Goal: Entertainment & Leisure: Consume media (video, audio)

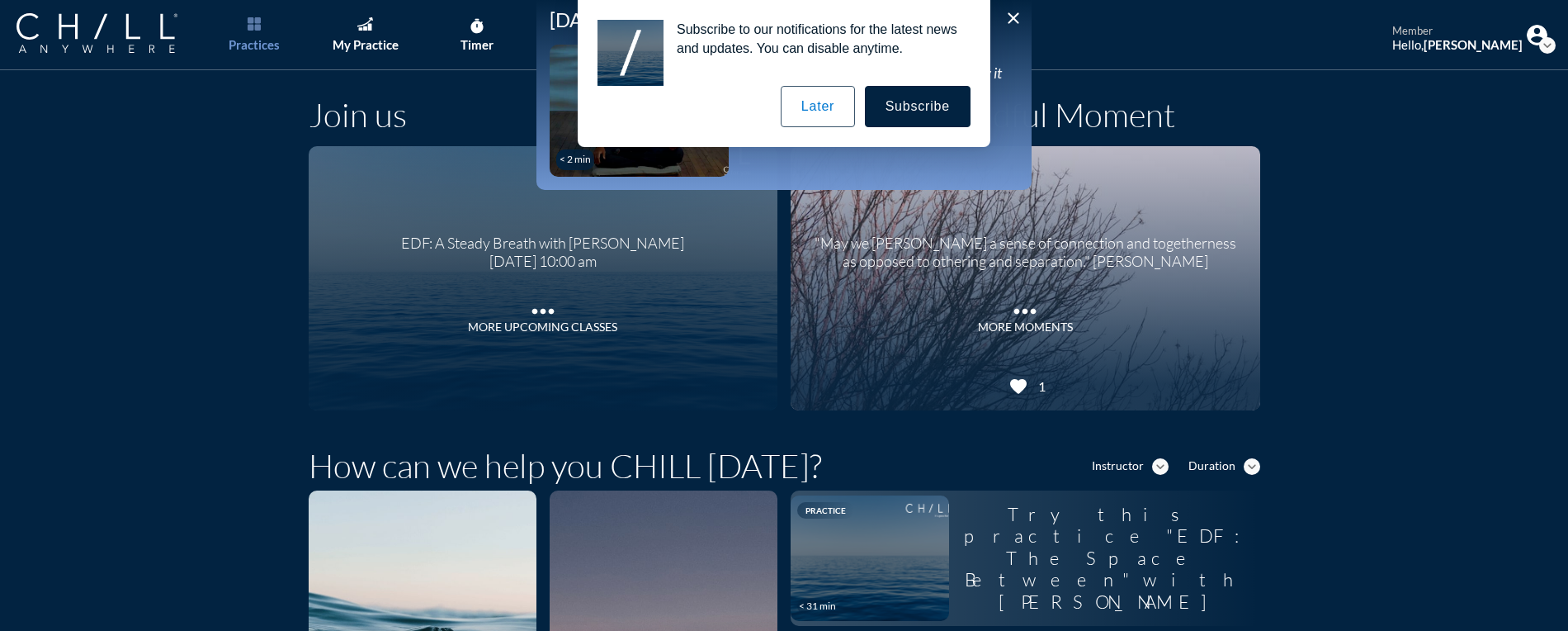
drag, startPoint x: 816, startPoint y: 108, endPoint x: 807, endPoint y: 109, distance: 9.1
click at [816, 108] on button "Later" at bounding box center [817, 106] width 74 height 41
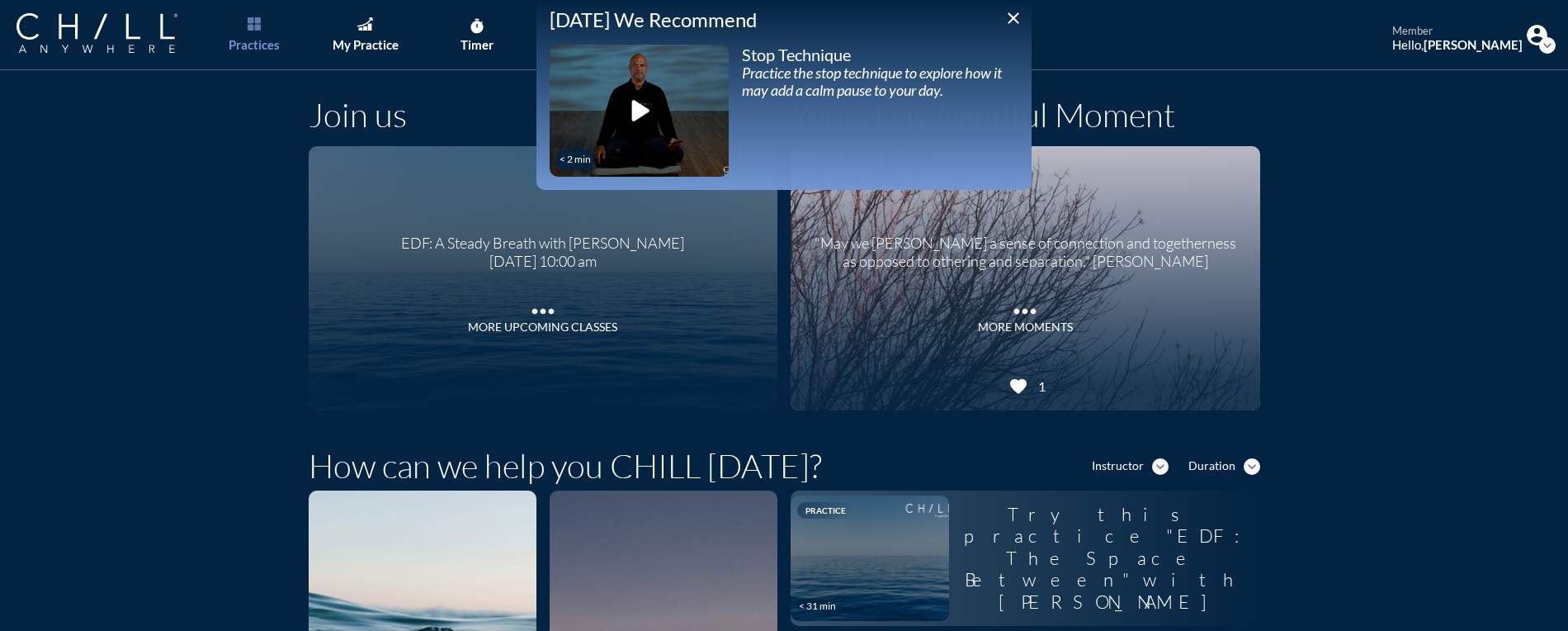
click at [635, 110] on icon "play_arrow" at bounding box center [638, 110] width 41 height 41
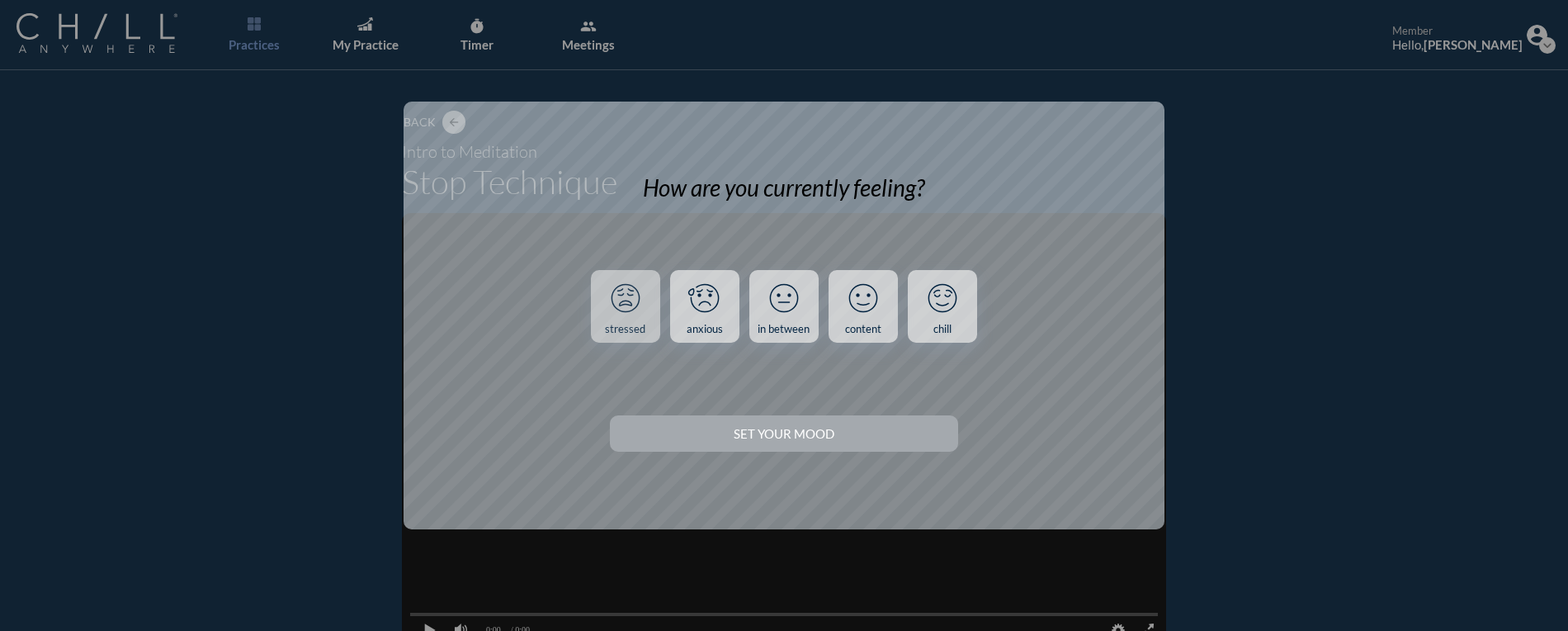
click at [632, 319] on icon at bounding box center [625, 297] width 43 height 43
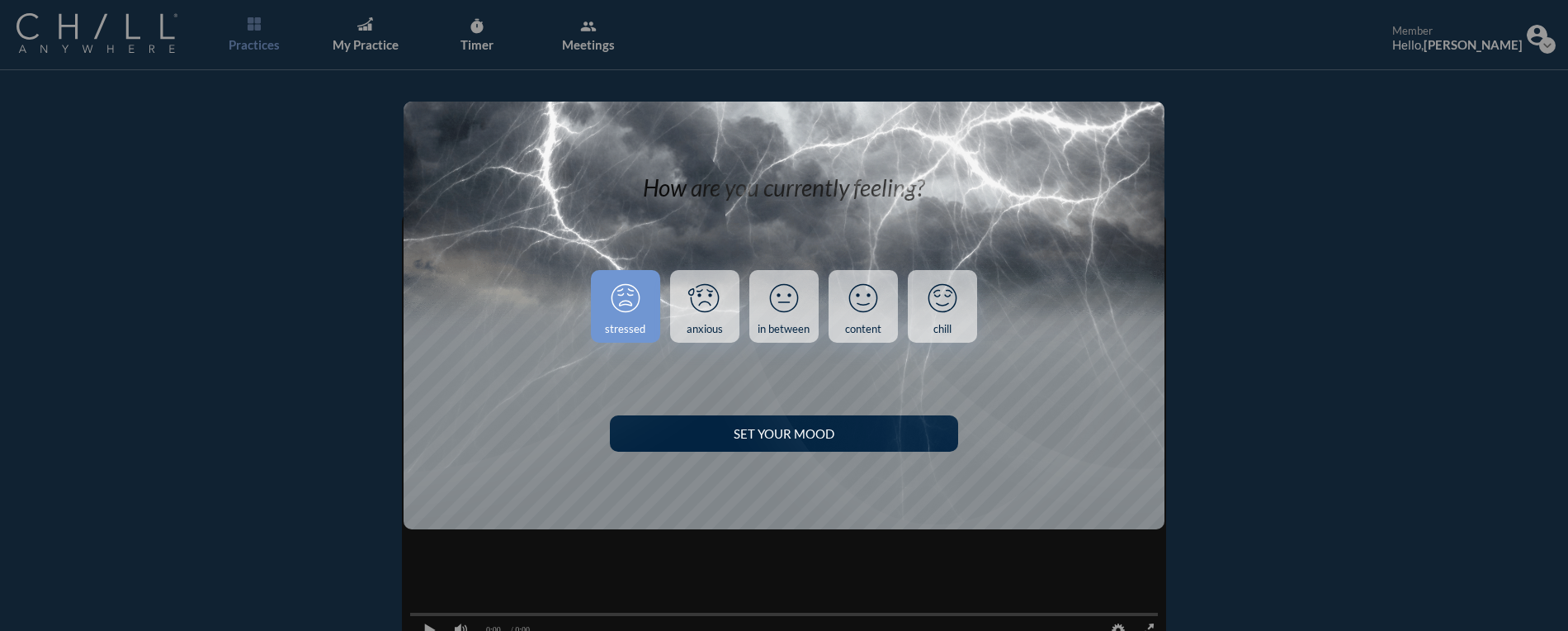
click at [854, 436] on img at bounding box center [865, 144] width 571 height 761
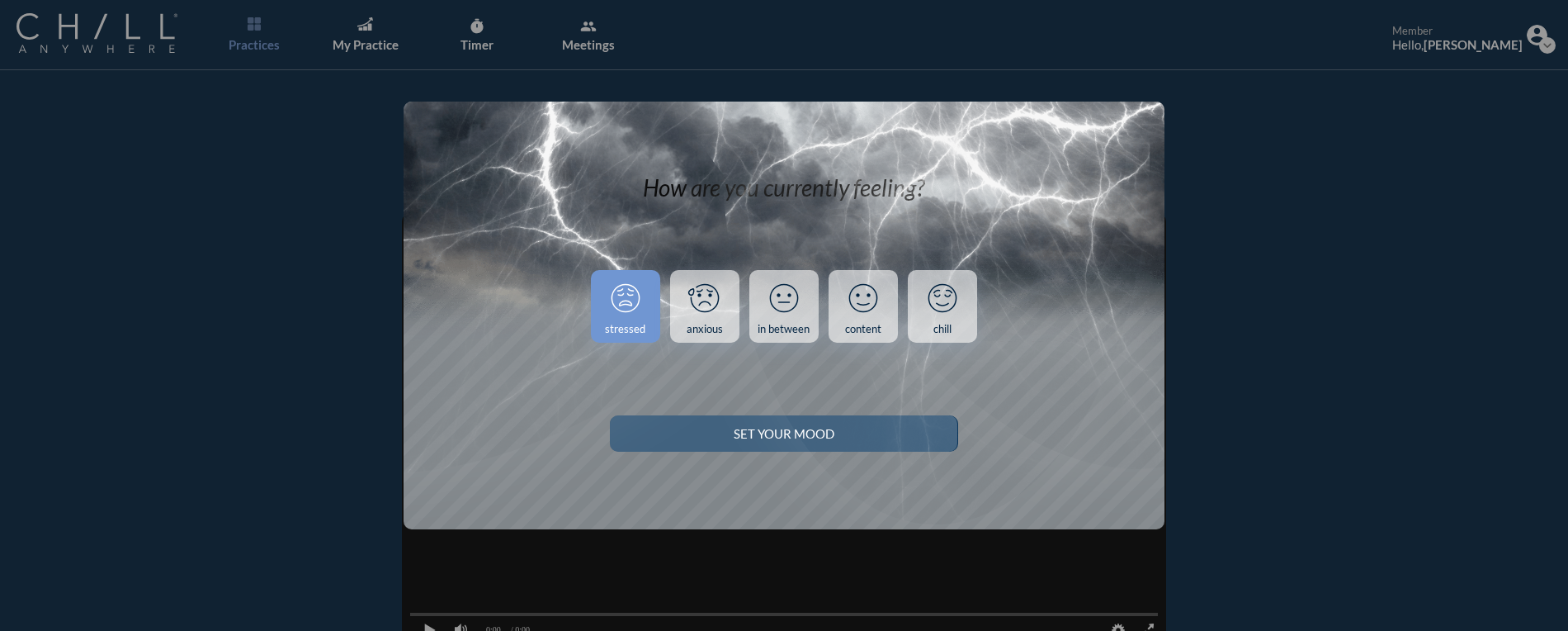
click at [774, 431] on div "Set your Mood" at bounding box center [784, 433] width 290 height 15
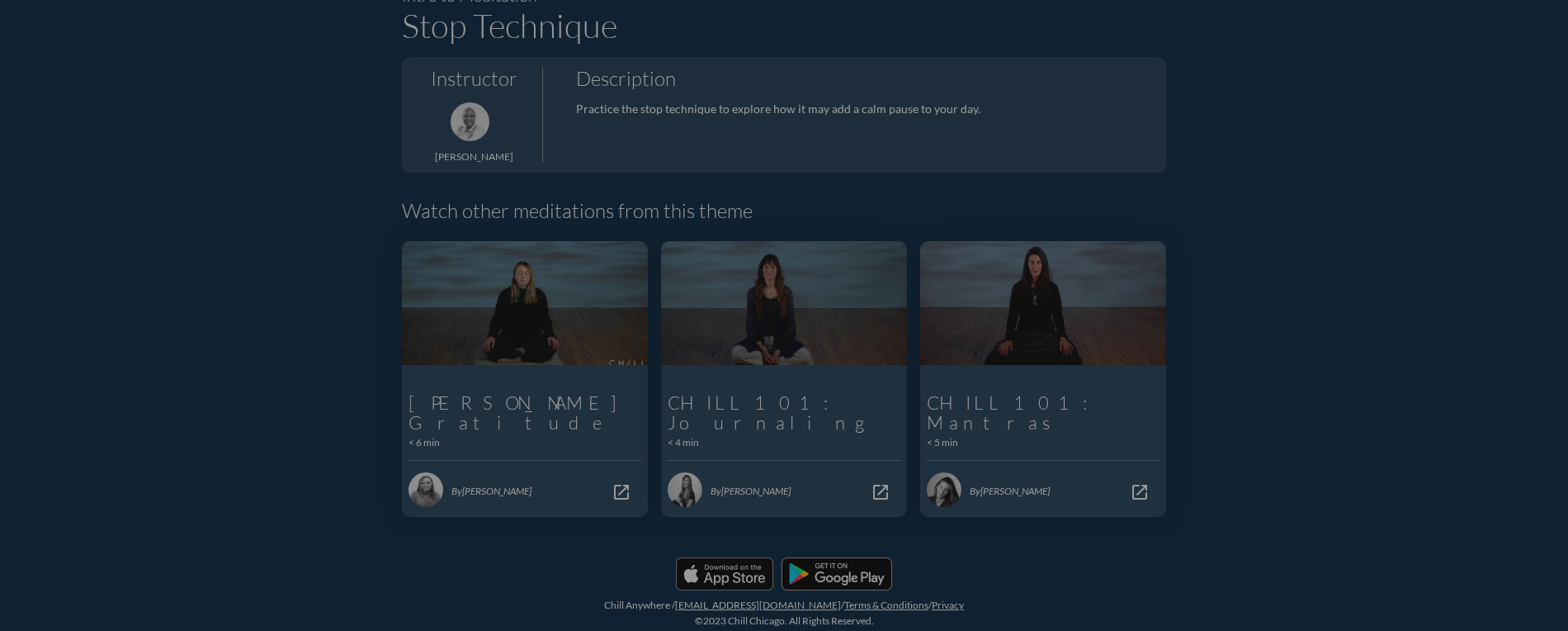
scroll to position [154, 0]
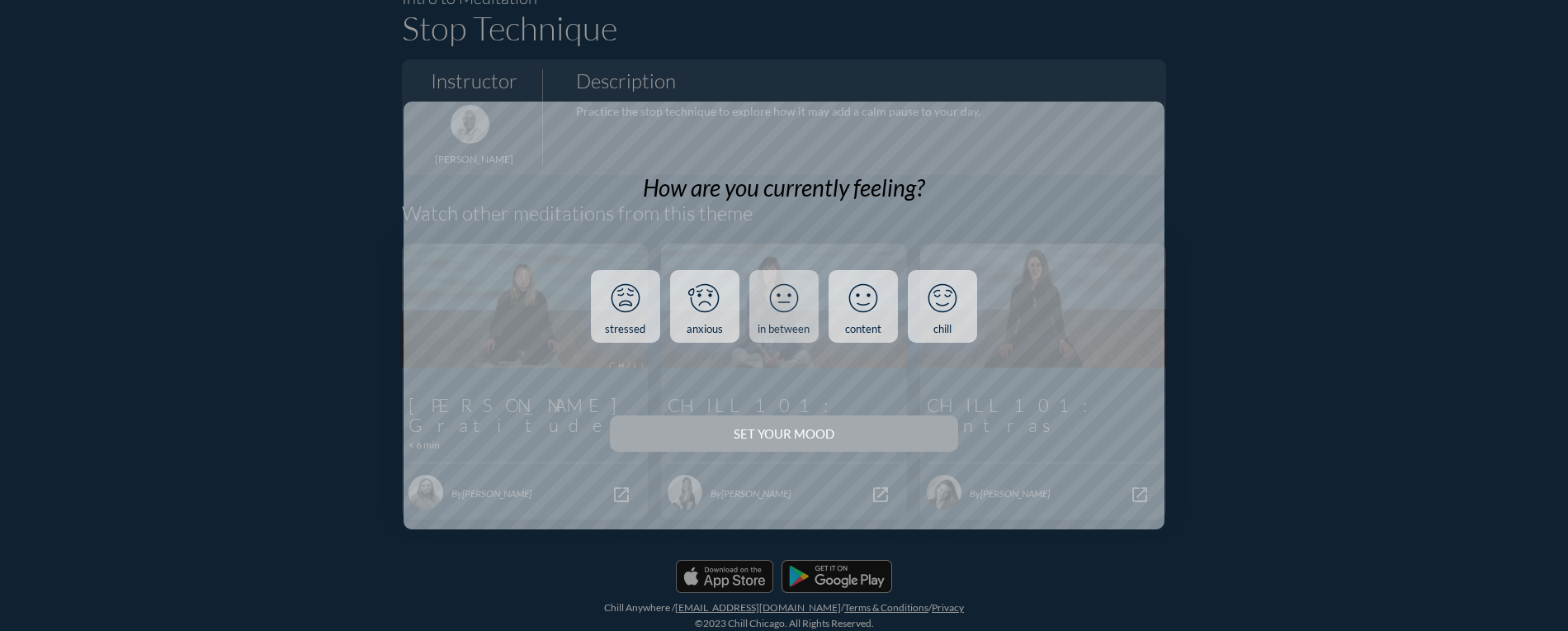
click at [778, 305] on icon at bounding box center [784, 297] width 43 height 43
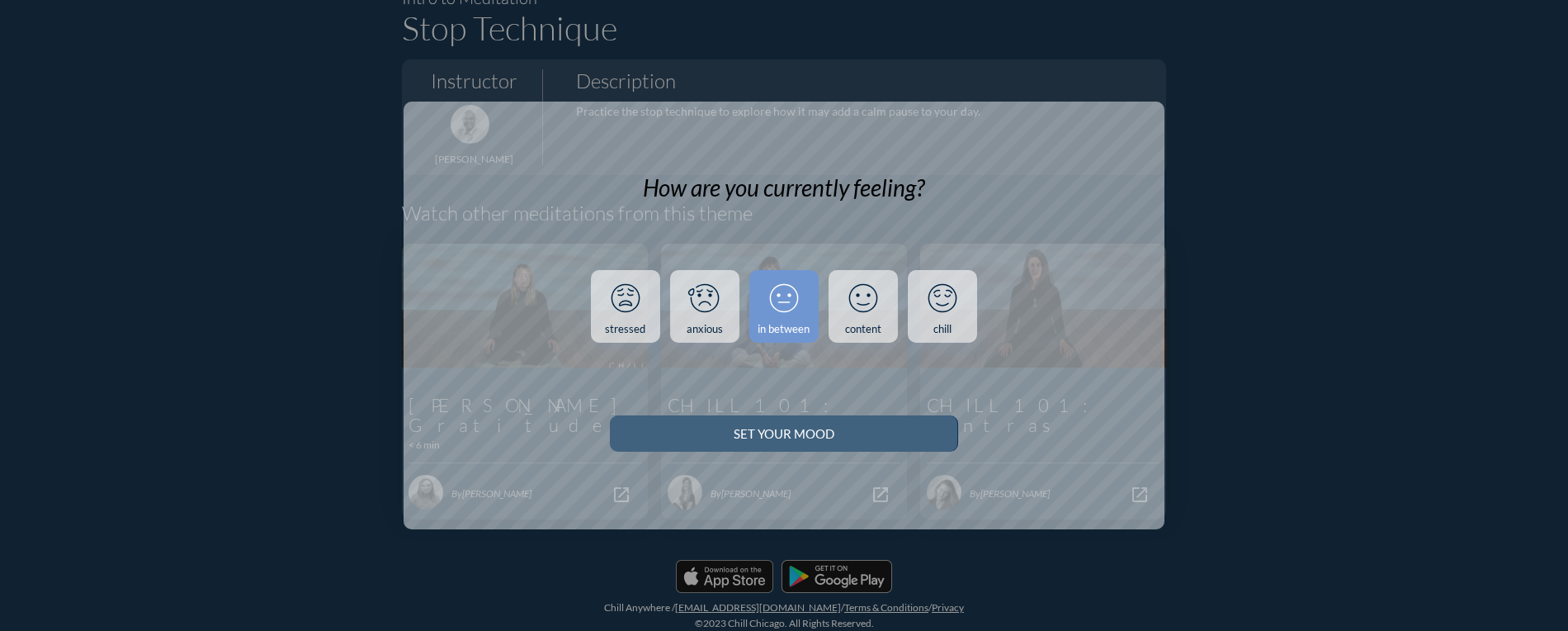
click at [816, 433] on div "Set your Mood" at bounding box center [784, 433] width 290 height 15
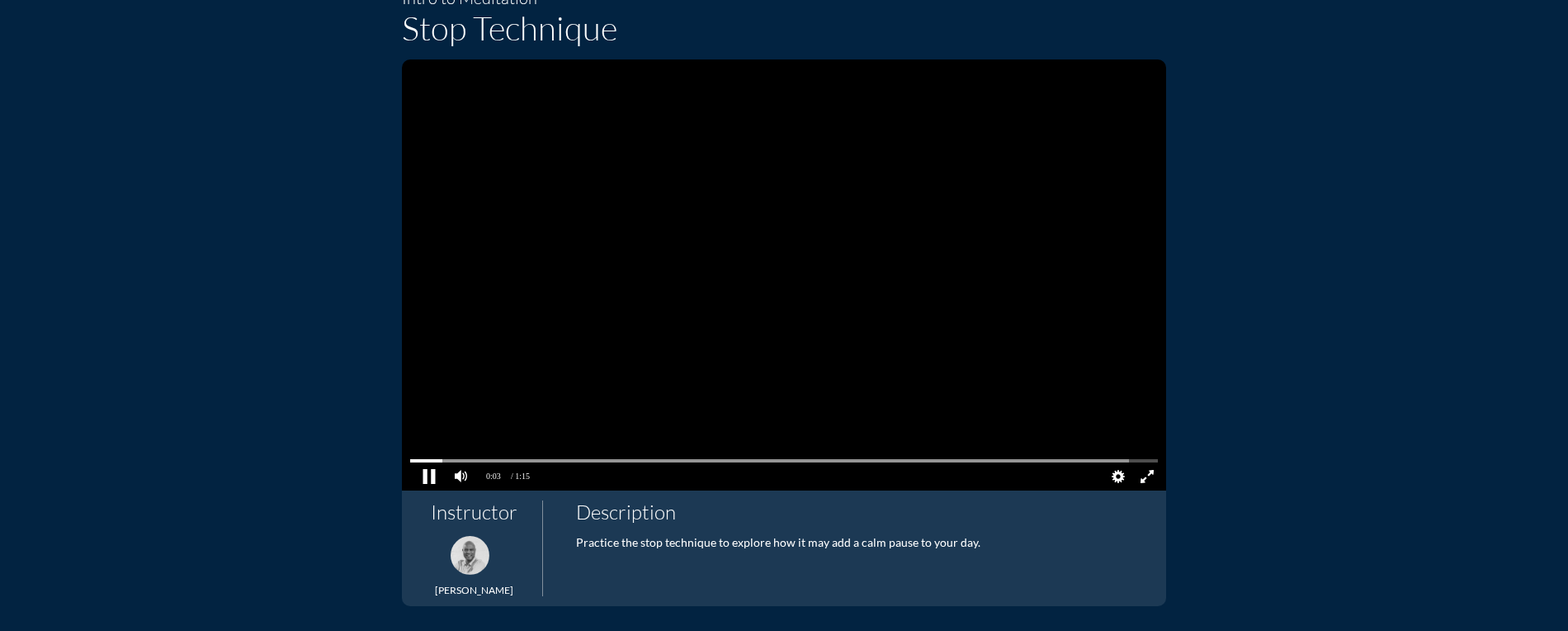
click at [426, 481] on pjsdiv at bounding box center [429, 477] width 29 height 29
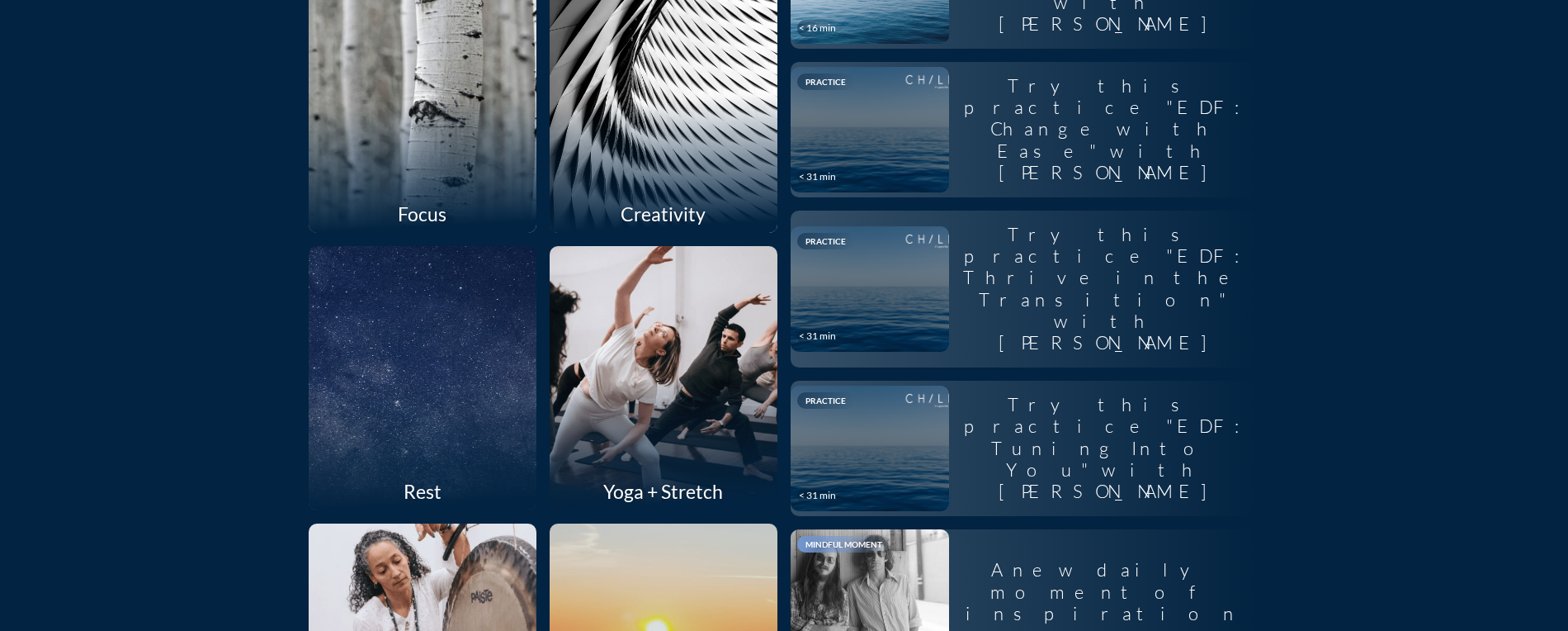
scroll to position [1613, 0]
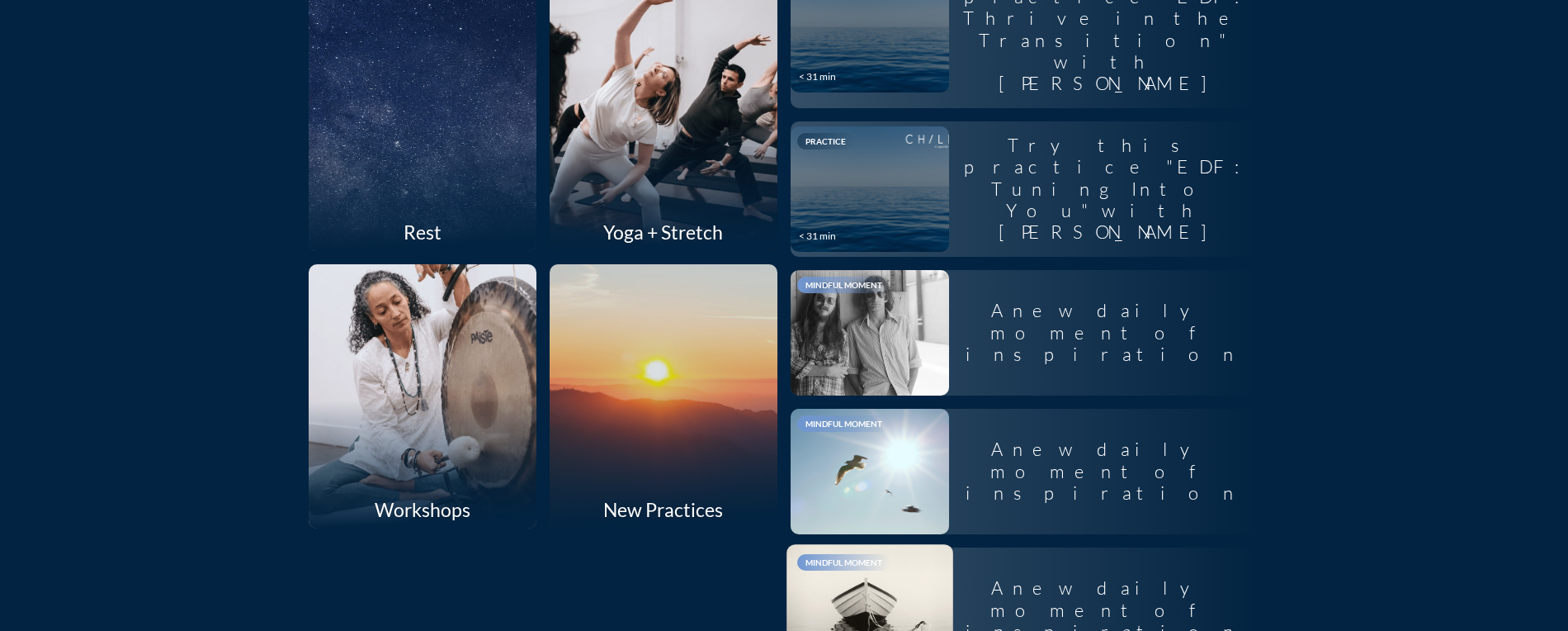
click at [878, 544] on div at bounding box center [869, 610] width 166 height 132
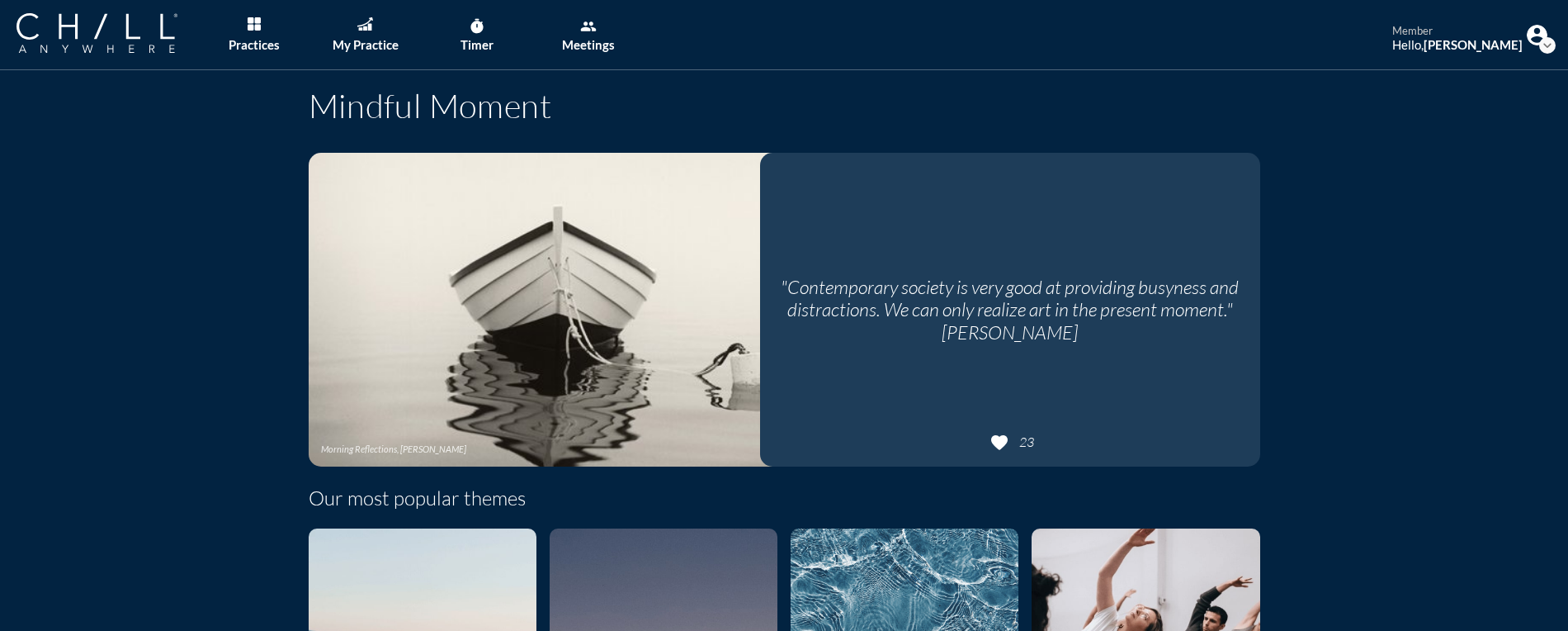
scroll to position [281, 0]
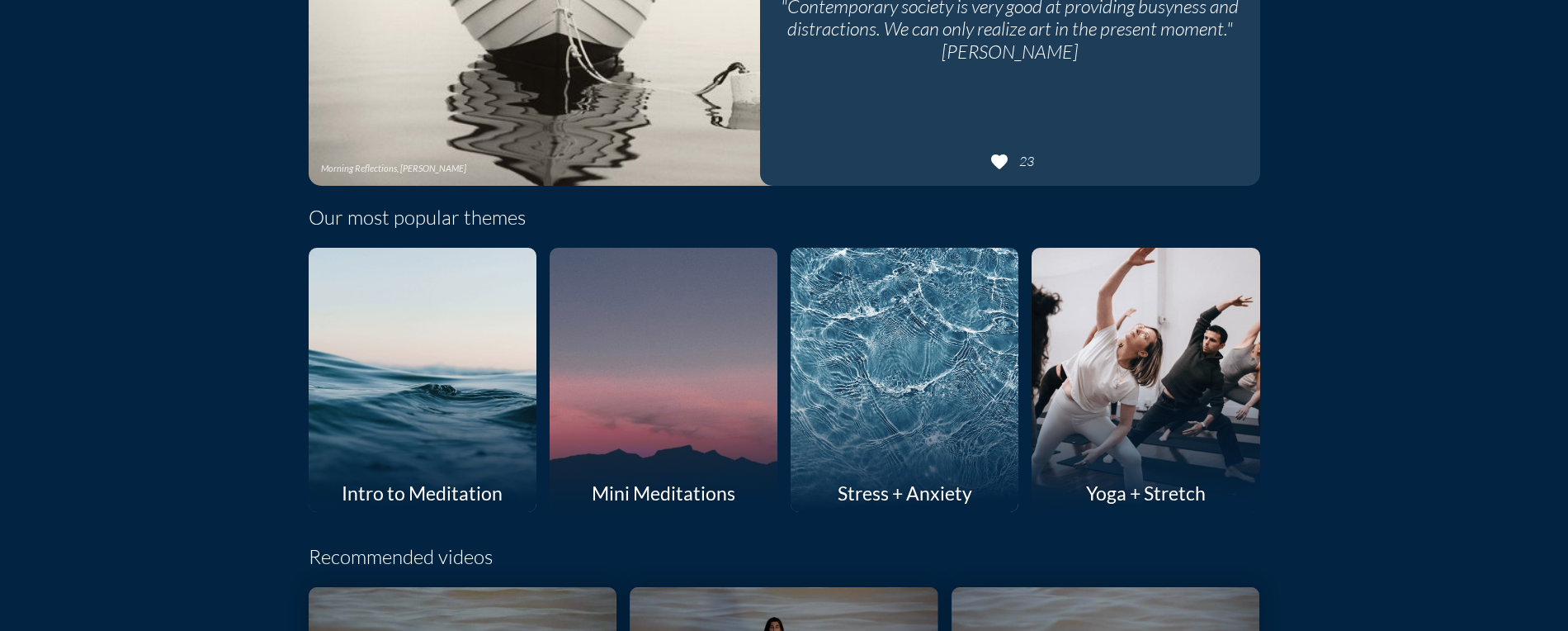
click at [698, 367] on div at bounding box center [663, 380] width 242 height 280
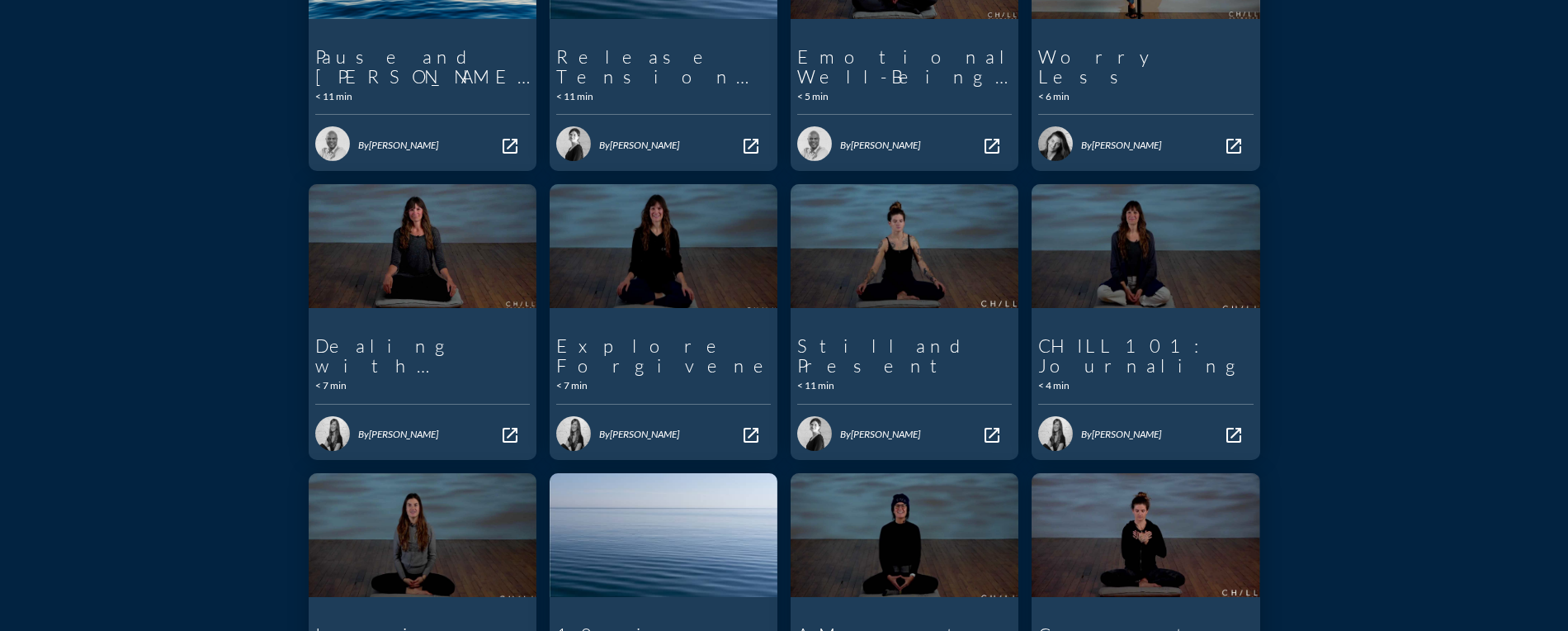
scroll to position [388, 0]
